Goal: Information Seeking & Learning: Learn about a topic

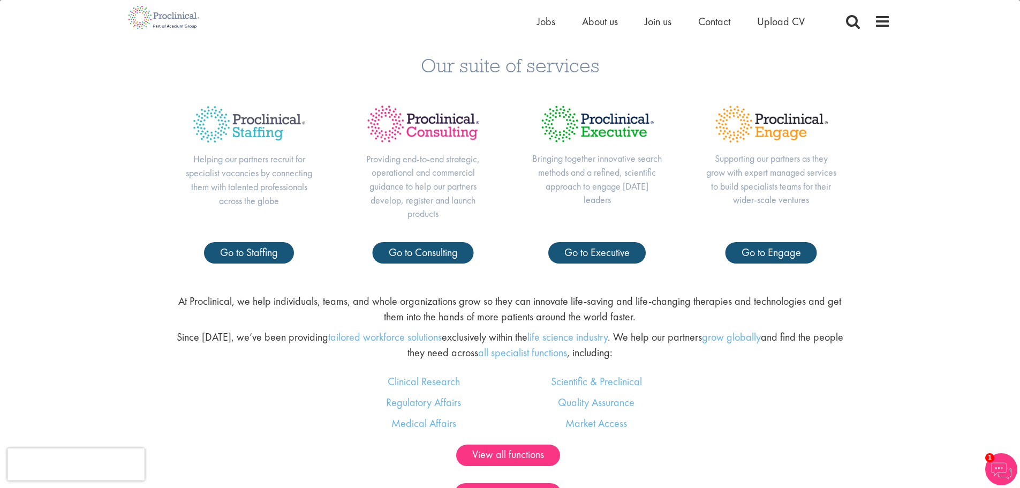
click at [957, 116] on div "Our suite of services Helping our partners recruit for specialist vacancies by …" at bounding box center [510, 154] width 1020 height 262
click at [958, 130] on div "Our suite of services Helping our partners recruit for specialist vacancies by …" at bounding box center [510, 154] width 1020 height 262
click at [958, 131] on div "Our suite of services Helping our partners recruit for specialist vacancies by …" at bounding box center [510, 154] width 1020 height 262
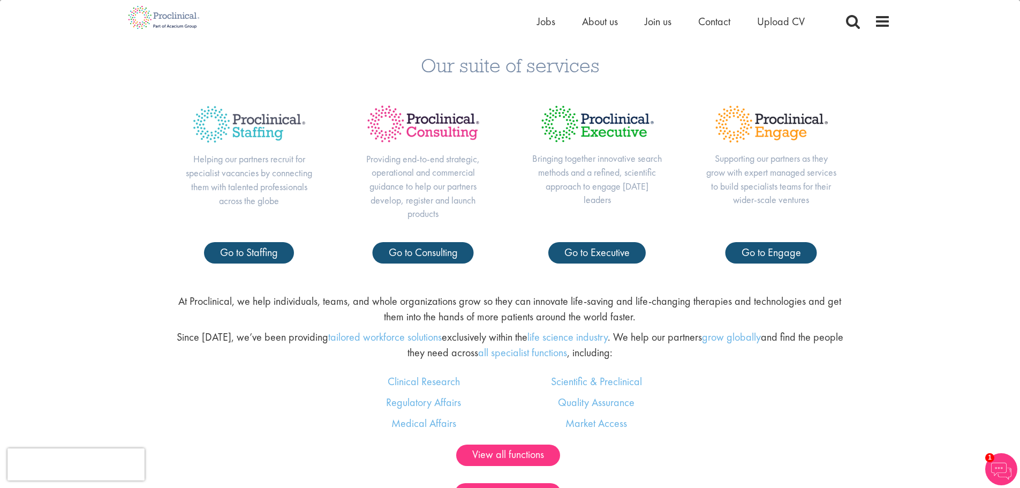
click at [958, 131] on div "Our suite of services Helping our partners recruit for specialist vacancies by …" at bounding box center [510, 154] width 1020 height 262
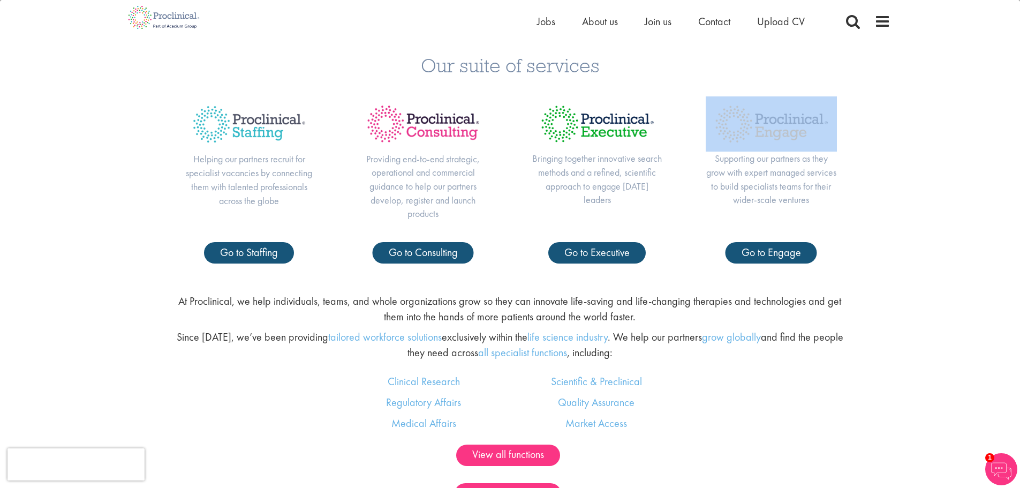
click at [958, 131] on div "Our suite of services Helping our partners recruit for specialist vacancies by …" at bounding box center [510, 154] width 1020 height 262
click at [959, 134] on div "Our suite of services Helping our partners recruit for specialist vacancies by …" at bounding box center [510, 154] width 1020 height 262
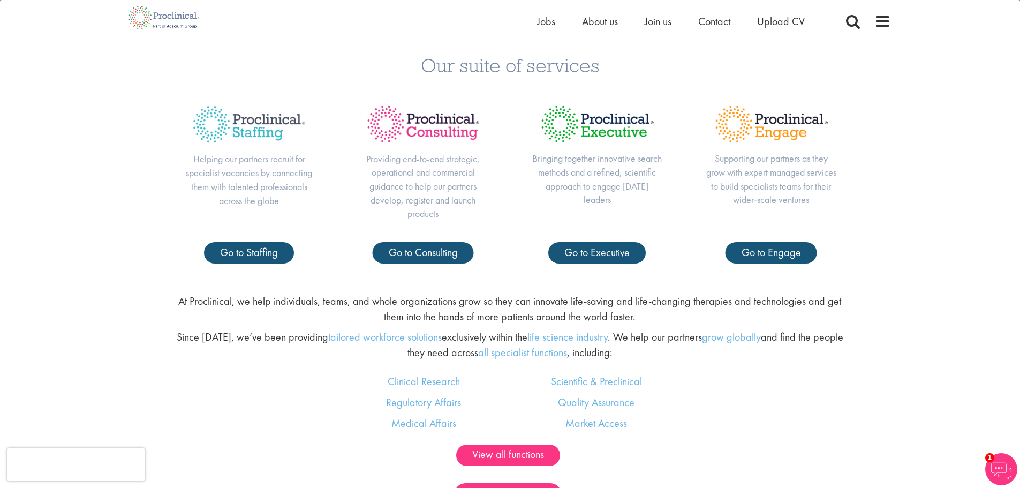
click at [961, 137] on div "Our suite of services Helping our partners recruit for specialist vacancies by …" at bounding box center [510, 154] width 1020 height 262
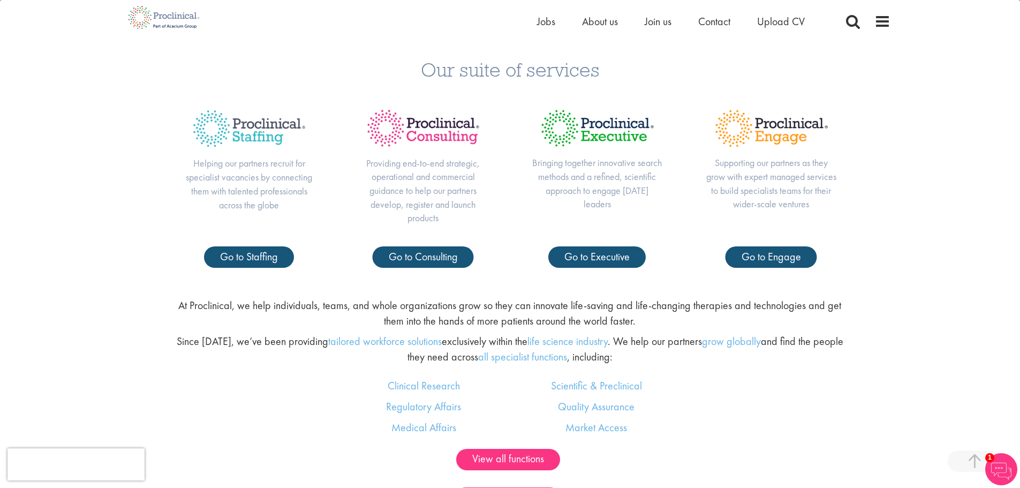
scroll to position [250, 0]
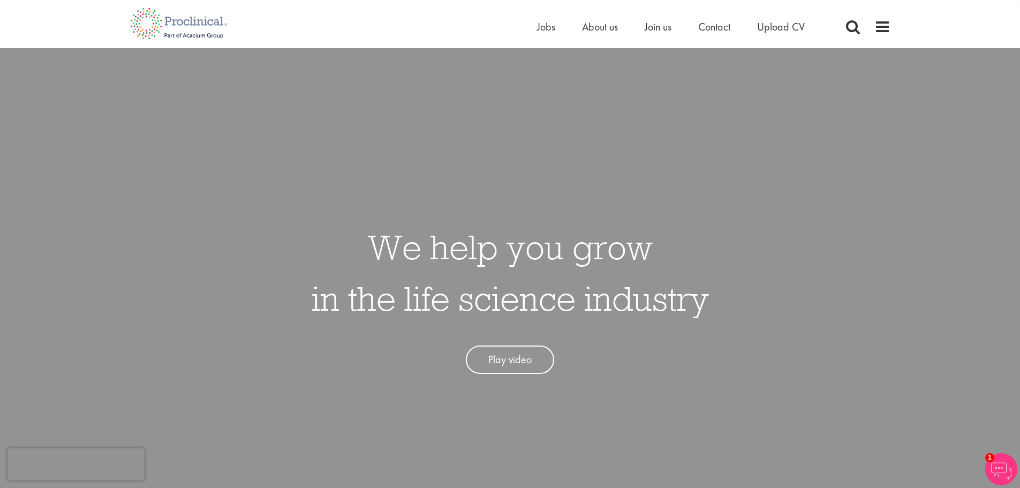
click at [594, 17] on div "Home Jobs About us Join us Contact Upload CV" at bounding box center [506, 20] width 769 height 40
click at [600, 21] on span "About us" at bounding box center [600, 27] width 36 height 14
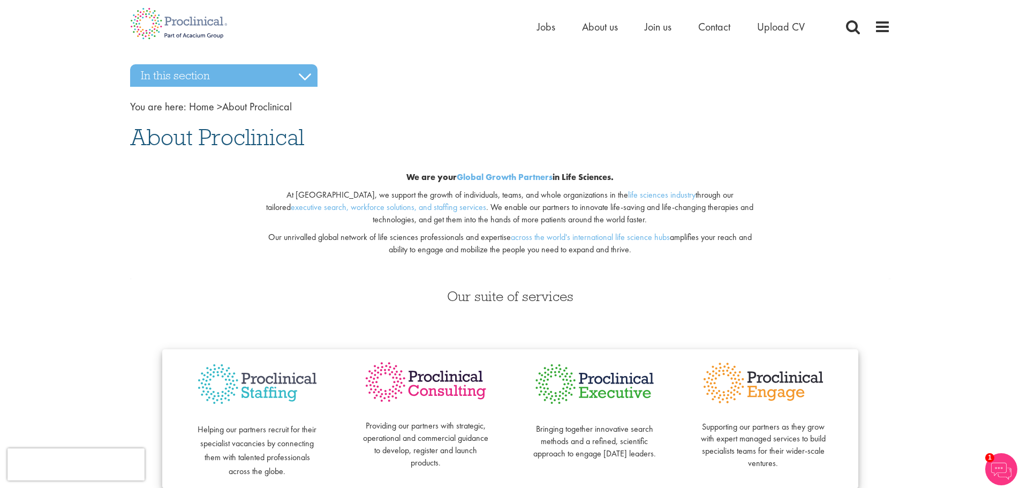
click at [682, 237] on p "Our unrivalled global network of life sciences professionals and expertise acro…" at bounding box center [510, 243] width 502 height 25
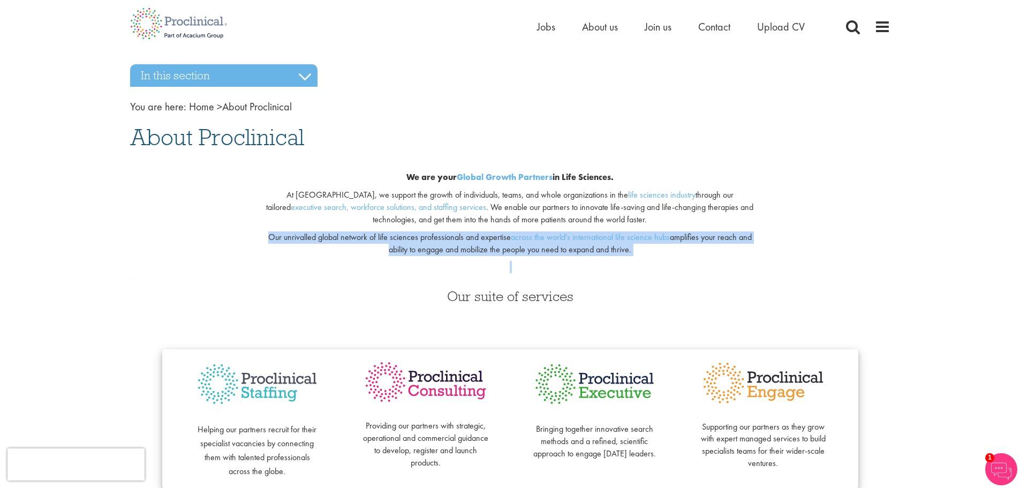
click at [682, 237] on p "Our unrivalled global network of life sciences professionals and expertise acro…" at bounding box center [510, 243] width 502 height 25
click at [688, 241] on p "Our unrivalled global network of life sciences professionals and expertise acro…" at bounding box center [510, 243] width 502 height 25
click at [699, 234] on p "Our unrivalled global network of life sciences professionals and expertise acro…" at bounding box center [510, 243] width 502 height 25
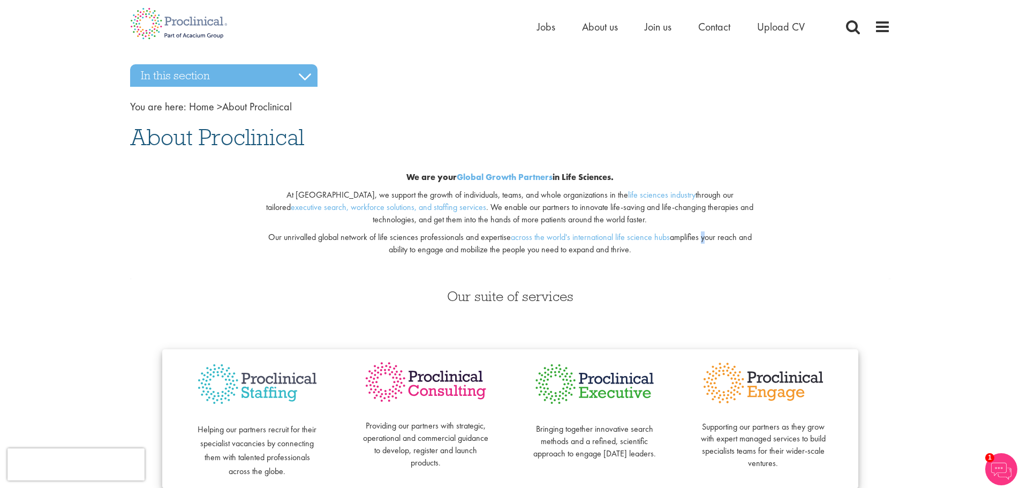
click at [702, 233] on p "Our unrivalled global network of life sciences professionals and expertise acro…" at bounding box center [510, 243] width 502 height 25
click at [713, 229] on div "We are your Global Growth Partners in Life Sciences. At Proclinical, we support…" at bounding box center [510, 216] width 518 height 125
click at [275, 275] on div "We are your Global Growth Partners in Life Sciences. At Proclinical, we support…" at bounding box center [510, 216] width 518 height 125
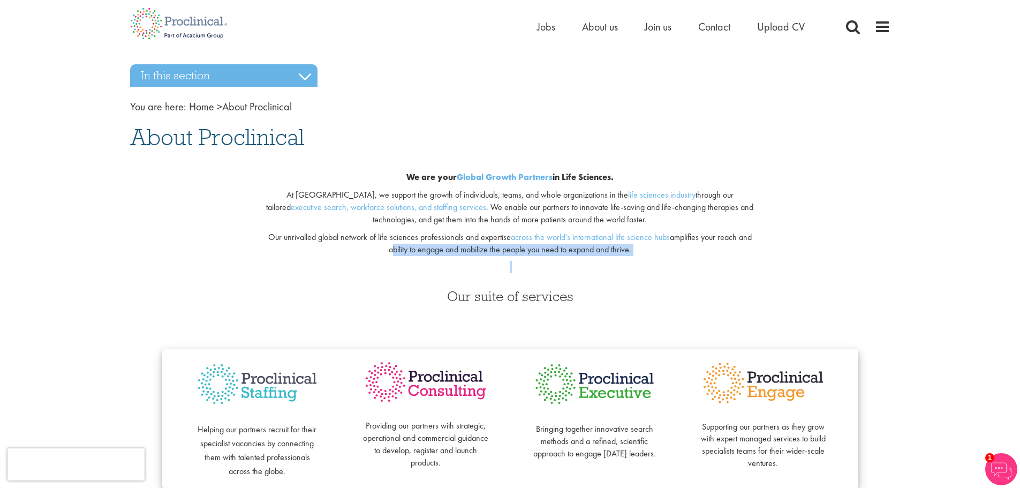
drag, startPoint x: 403, startPoint y: 243, endPoint x: 667, endPoint y: 269, distance: 265.9
click at [667, 269] on div "We are your Global Growth Partners in Life Sciences. At Proclinical, we support…" at bounding box center [510, 216] width 518 height 125
click at [668, 267] on p at bounding box center [510, 267] width 502 height 12
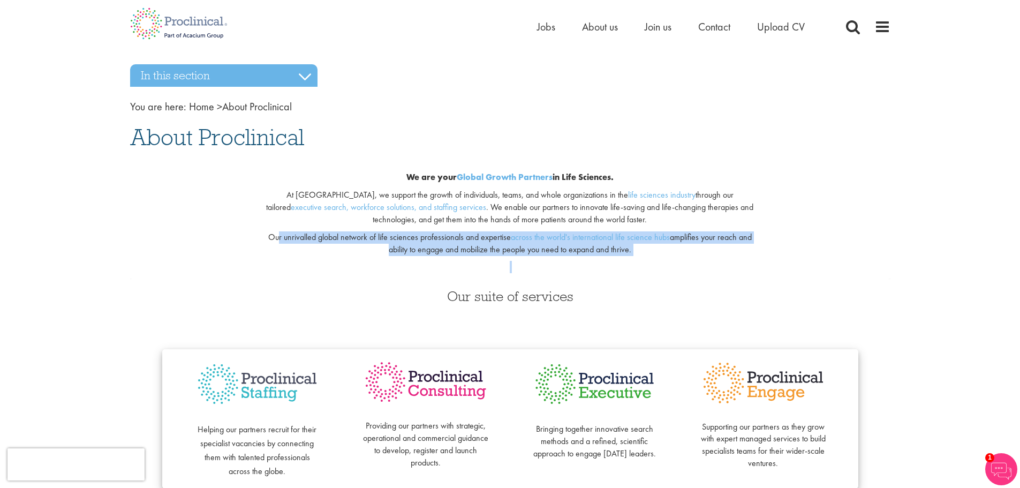
drag, startPoint x: 676, startPoint y: 258, endPoint x: 276, endPoint y: 239, distance: 400.5
click at [276, 239] on div "We are your Global Growth Partners in Life Sciences. At Proclinical, we support…" at bounding box center [510, 216] width 518 height 125
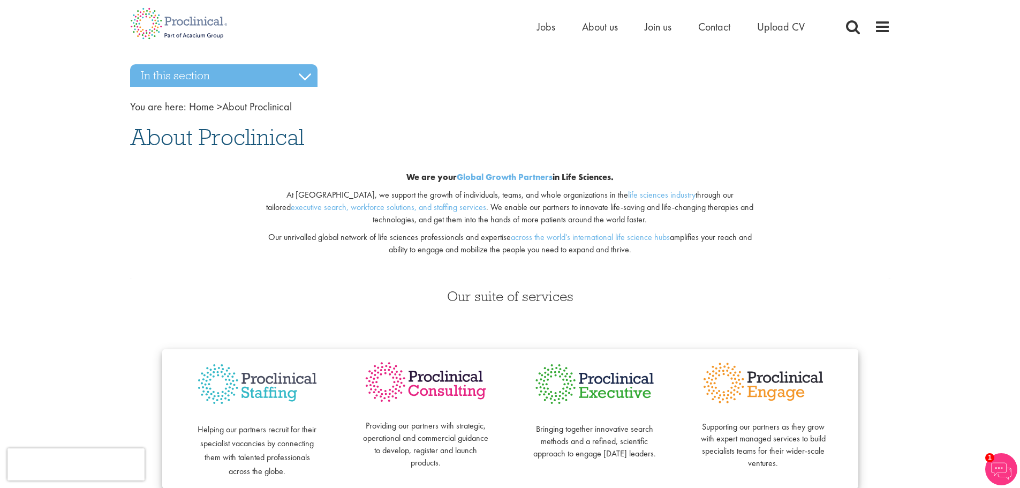
click at [250, 239] on div "We are your Global Growth Partners in Life Sciences. At Proclinical, we support…" at bounding box center [510, 216] width 777 height 125
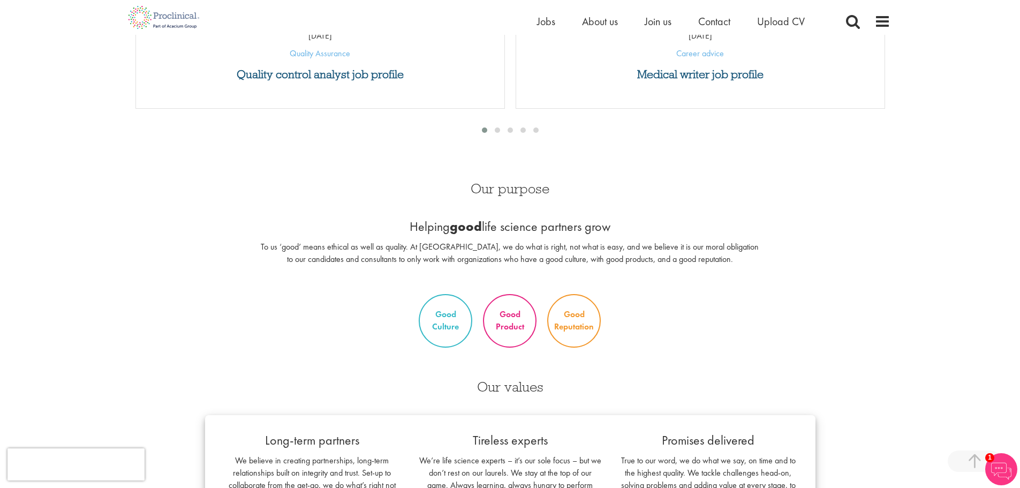
scroll to position [625, 0]
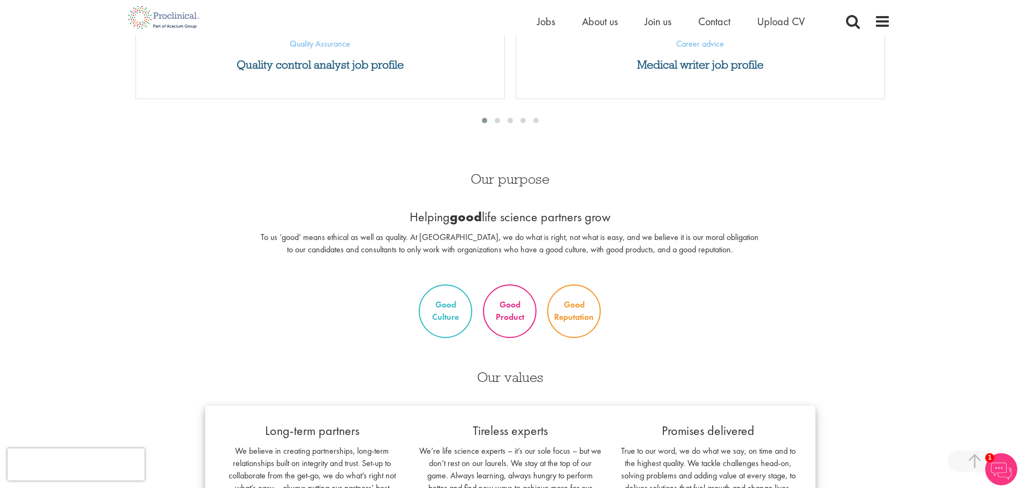
drag, startPoint x: 401, startPoint y: 221, endPoint x: 692, endPoint y: 213, distance: 291.5
click at [692, 213] on p "Helping good life science partners grow" at bounding box center [510, 217] width 502 height 18
click at [693, 213] on p "Helping good life science partners grow" at bounding box center [510, 217] width 502 height 18
click at [263, 242] on p "To us ‘good’ means ethical as well as quality. At Proclinical, we do what is ri…" at bounding box center [510, 243] width 502 height 25
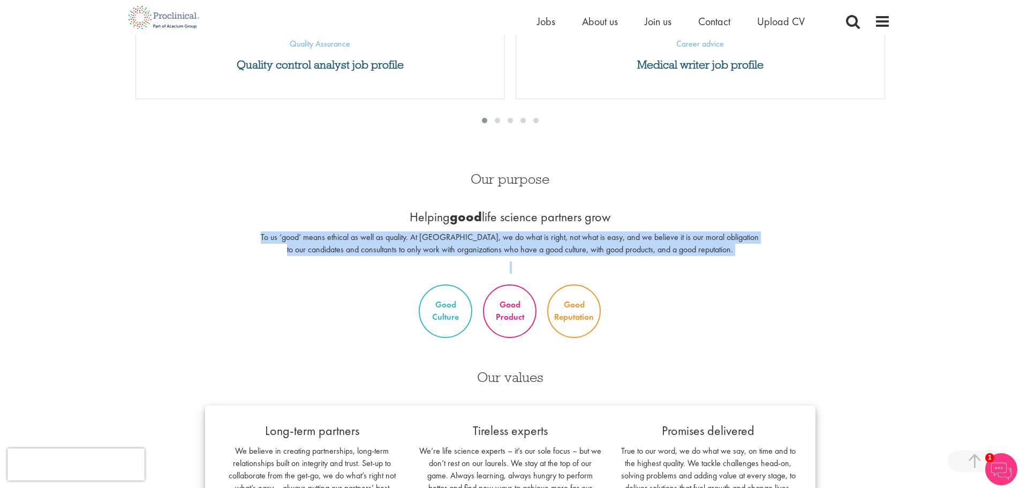
drag, startPoint x: 260, startPoint y: 237, endPoint x: 878, endPoint y: 265, distance: 619.2
click at [878, 265] on div "Our purpose Helping good life science partners grow To us ‘good’ means ethical …" at bounding box center [510, 219] width 777 height 117
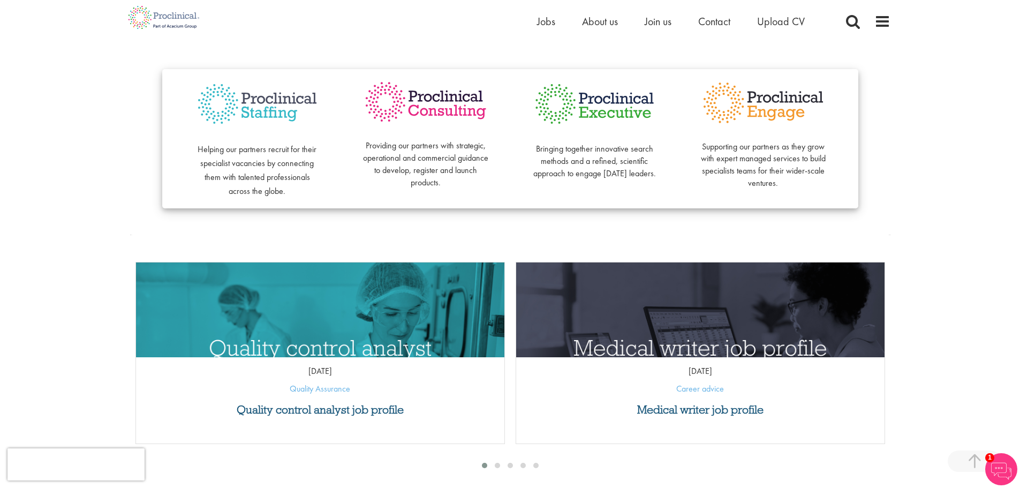
scroll to position [125, 0]
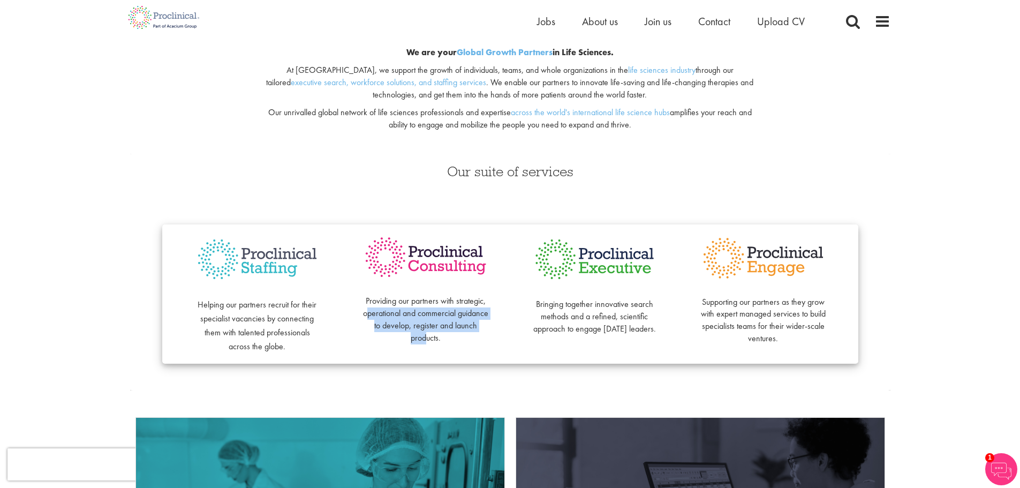
drag, startPoint x: 382, startPoint y: 318, endPoint x: 440, endPoint y: 337, distance: 60.5
click at [440, 337] on p "Providing our partners with strategic, operational and commercial guidance to d…" at bounding box center [426, 313] width 126 height 61
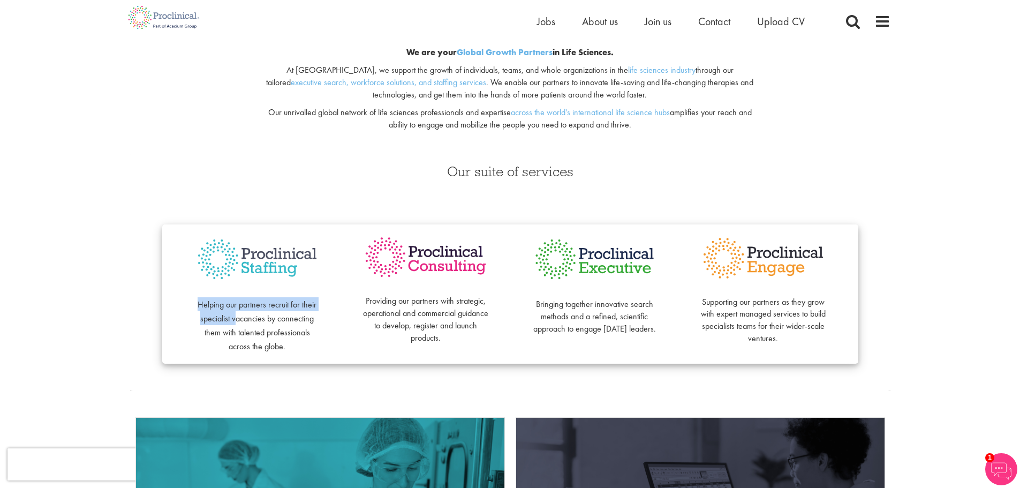
drag, startPoint x: 187, startPoint y: 305, endPoint x: 238, endPoint y: 319, distance: 52.2
click at [238, 319] on div "Helping our partners recruit for their specialist vacancies by connecting them …" at bounding box center [257, 294] width 169 height 118
click at [238, 319] on span "Helping our partners recruit for their specialist vacancies by connecting them …" at bounding box center [257, 325] width 119 height 53
click at [222, 322] on span "Helping our partners recruit for their specialist vacancies by connecting them …" at bounding box center [257, 325] width 119 height 53
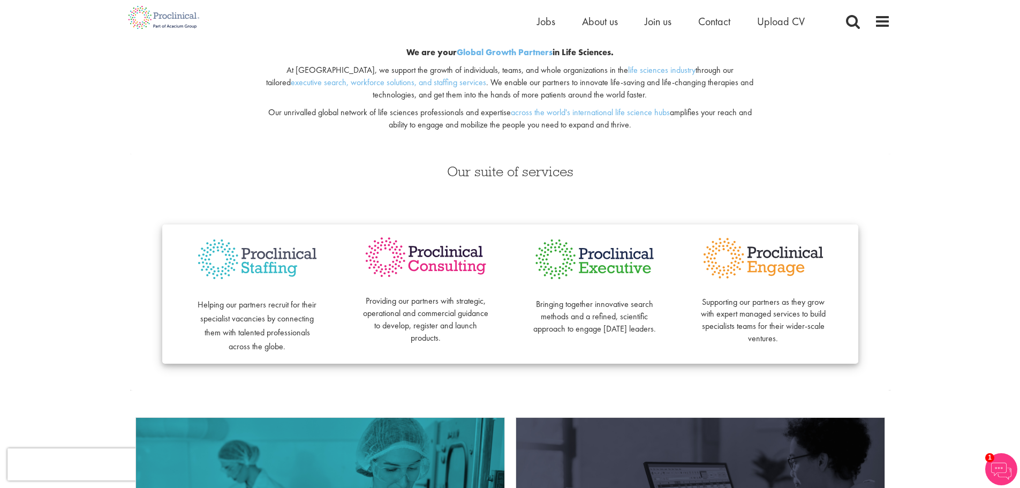
click at [222, 322] on span "Helping our partners recruit for their specialist vacancies by connecting them …" at bounding box center [257, 325] width 119 height 53
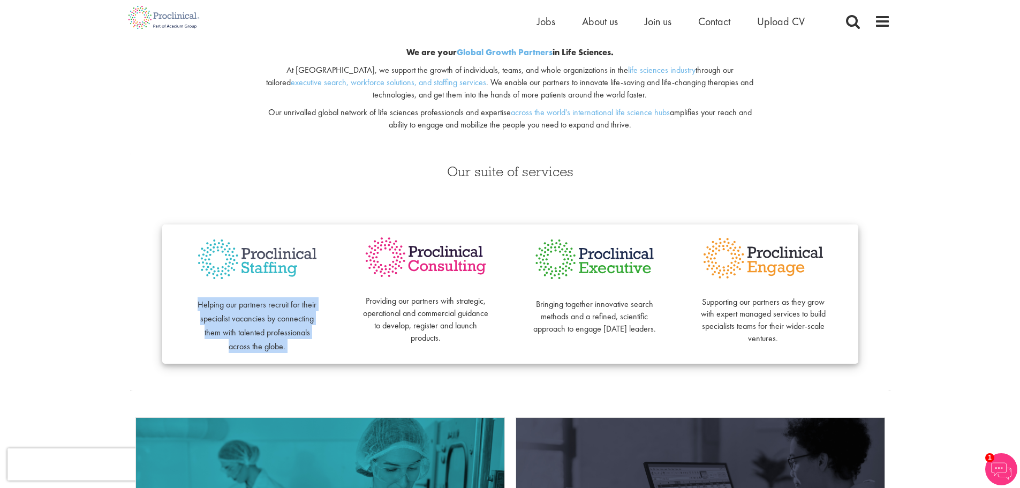
click at [223, 322] on span "Helping our partners recruit for their specialist vacancies by connecting them …" at bounding box center [257, 325] width 119 height 53
click at [223, 325] on p "Helping our partners recruit for their specialist vacancies by connecting them …" at bounding box center [257, 317] width 126 height 69
drag, startPoint x: 193, startPoint y: 306, endPoint x: 278, endPoint y: 353, distance: 97.1
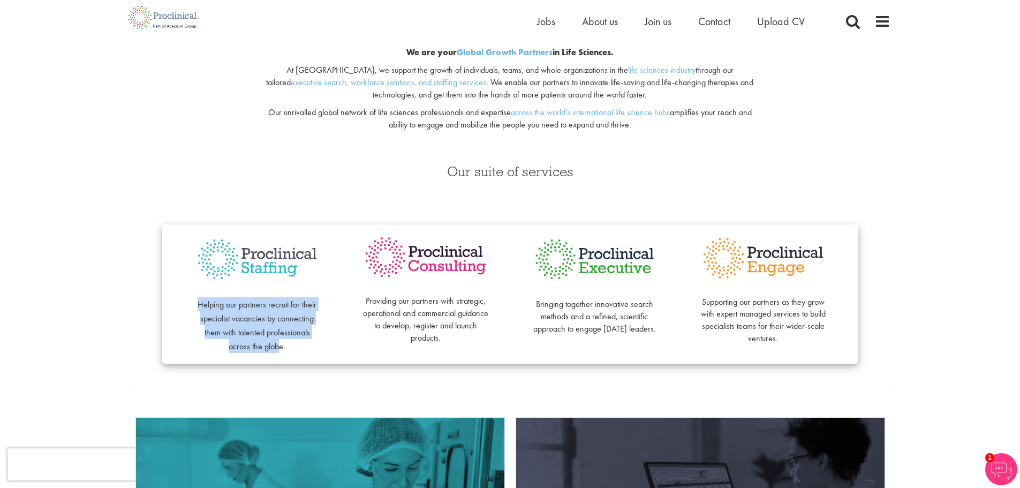
click at [278, 353] on div "Helping our partners recruit for their specialist vacancies by connecting them …" at bounding box center [510, 293] width 696 height 139
click at [257, 339] on p "Helping our partners recruit for their specialist vacancies by connecting them …" at bounding box center [257, 317] width 126 height 69
click at [258, 339] on p "Helping our partners recruit for their specialist vacancies by connecting them …" at bounding box center [257, 317] width 126 height 69
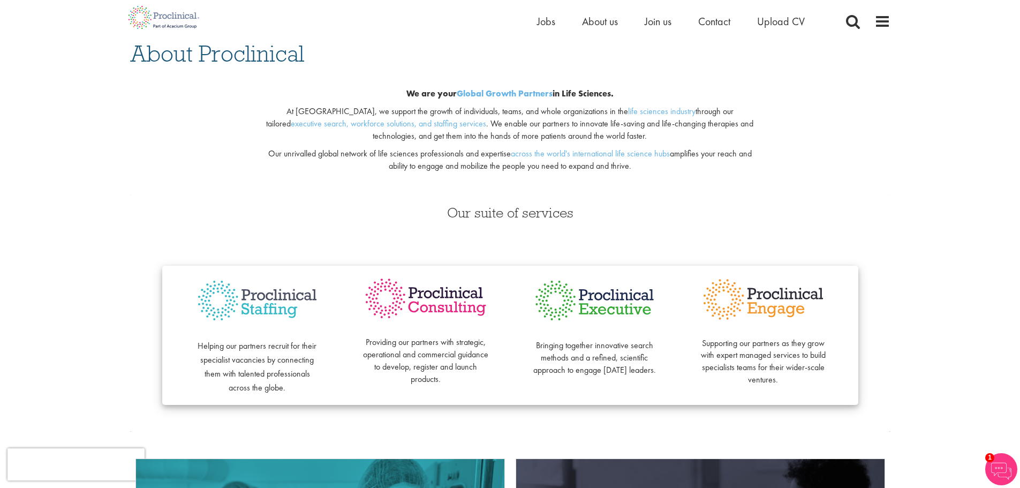
scroll to position [0, 0]
